Goal: Transaction & Acquisition: Purchase product/service

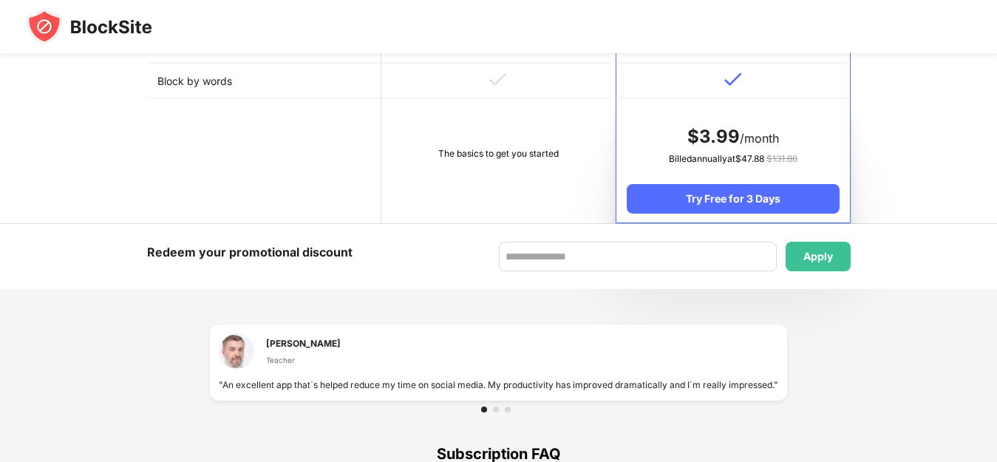
scroll to position [813, 0]
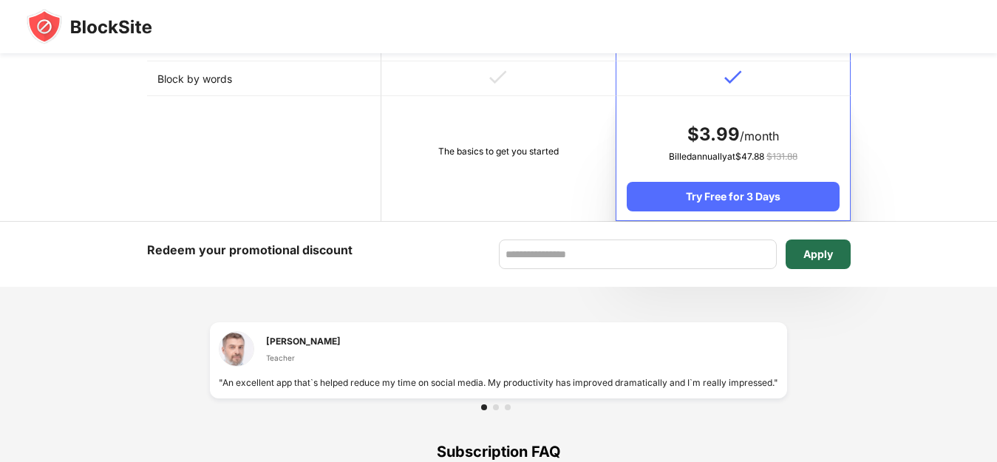
click at [820, 257] on div "Apply" at bounding box center [819, 254] width 30 height 12
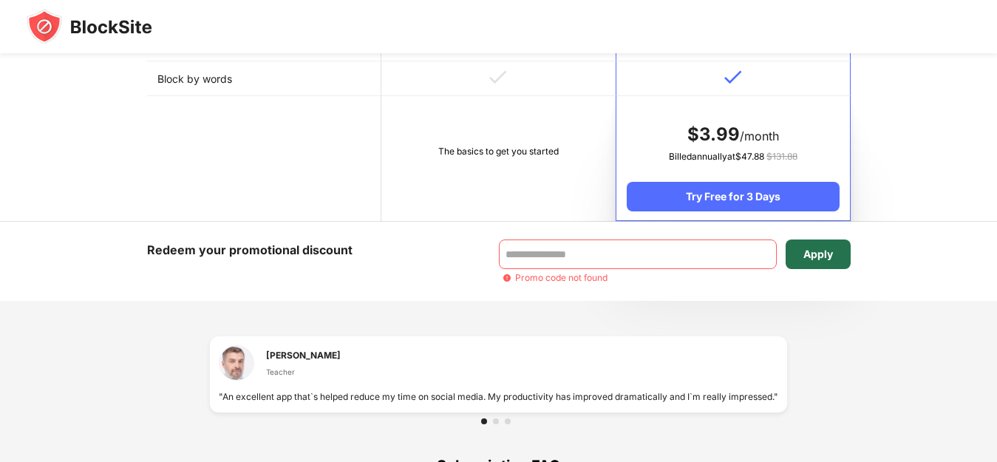
click at [820, 257] on div "Apply" at bounding box center [819, 254] width 30 height 12
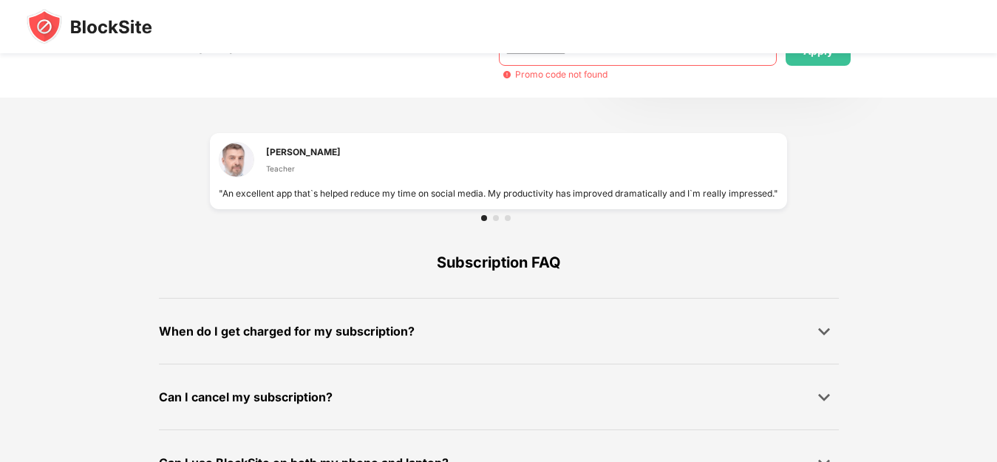
scroll to position [1068, 0]
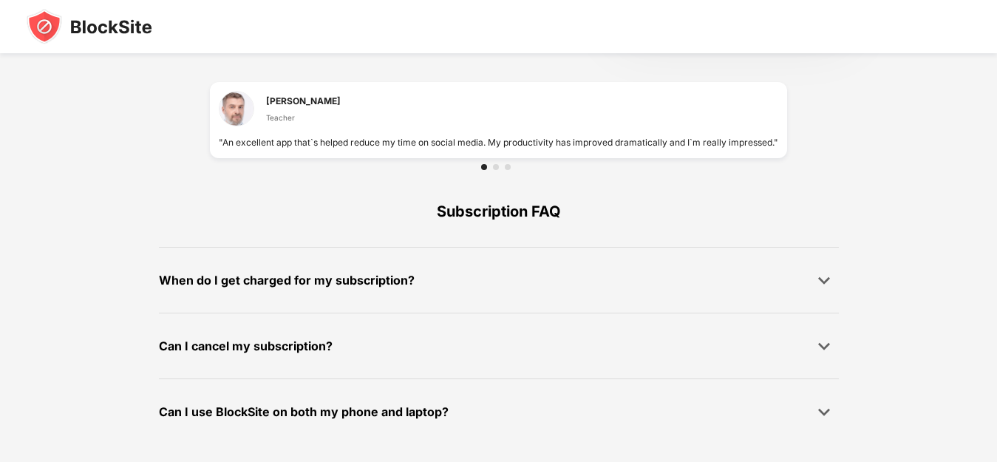
click at [44, 23] on img at bounding box center [90, 26] width 126 height 35
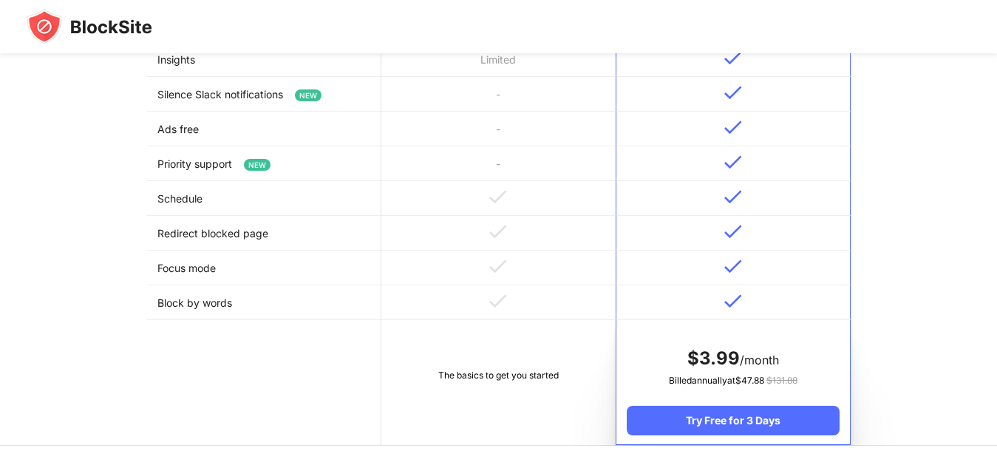
scroll to position [813, 0]
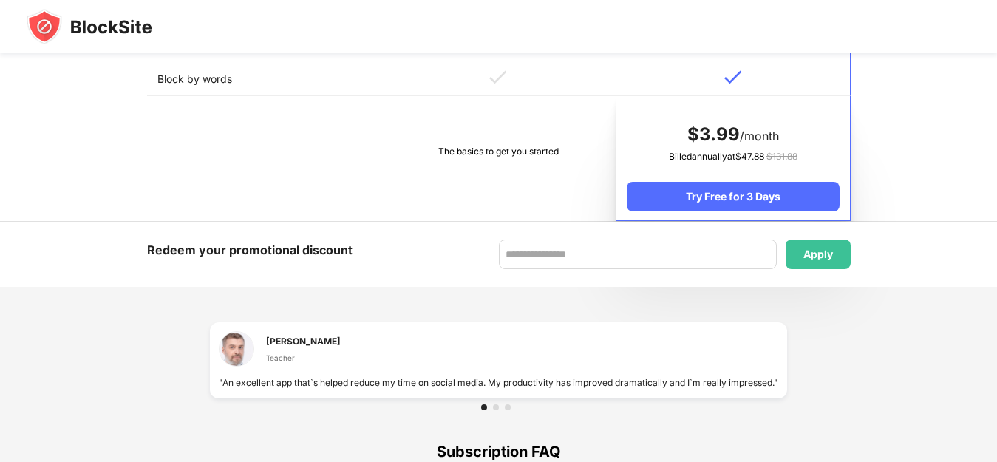
click at [461, 450] on div "Subscription FAQ" at bounding box center [499, 451] width 680 height 71
drag, startPoint x: 492, startPoint y: 412, endPoint x: 507, endPoint y: 407, distance: 16.4
click at [506, 407] on div at bounding box center [498, 407] width 577 height 18
click at [508, 395] on div "[PERSON_NAME] Teacher "An excellent app that`s helped reduce my time on social …" at bounding box center [498, 360] width 577 height 76
